Goal: Complete application form

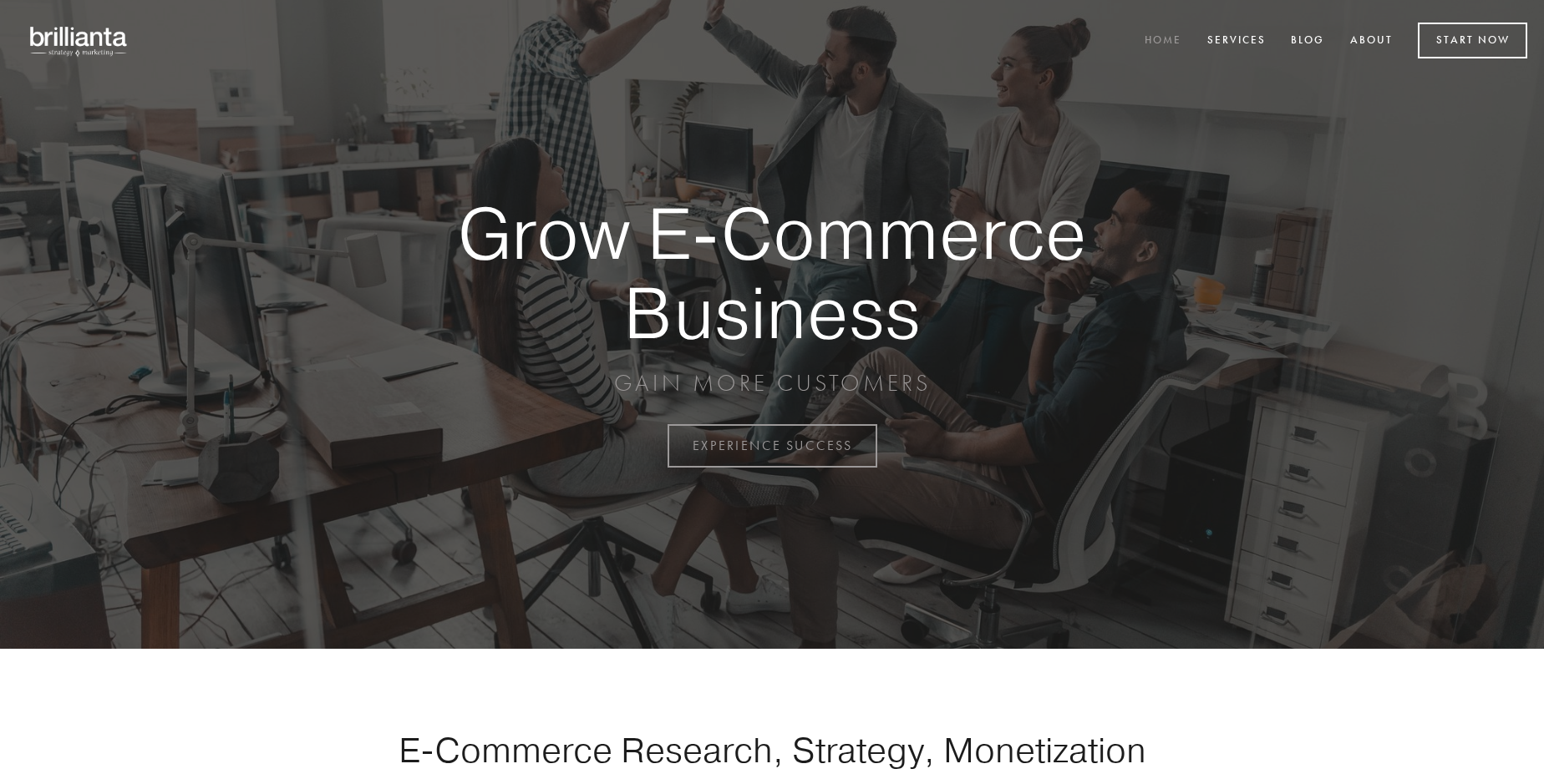
scroll to position [4379, 0]
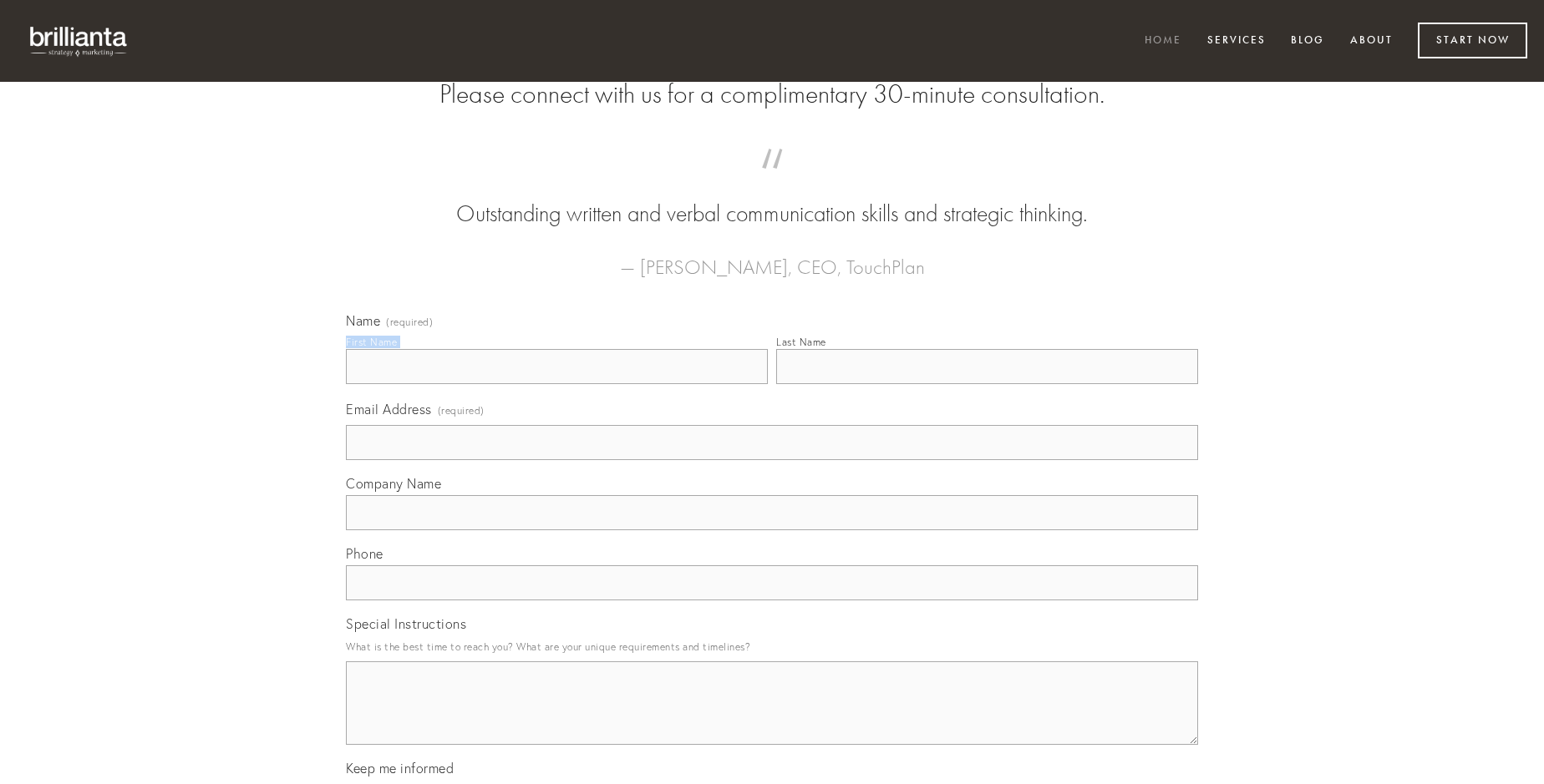
type input "[PERSON_NAME] PhD"
click at [987, 384] on input "Last Name" at bounding box center [988, 366] width 422 height 35
type input "[PERSON_NAME] PhD"
click at [772, 460] on input "Email Address (required)" at bounding box center [772, 442] width 853 height 35
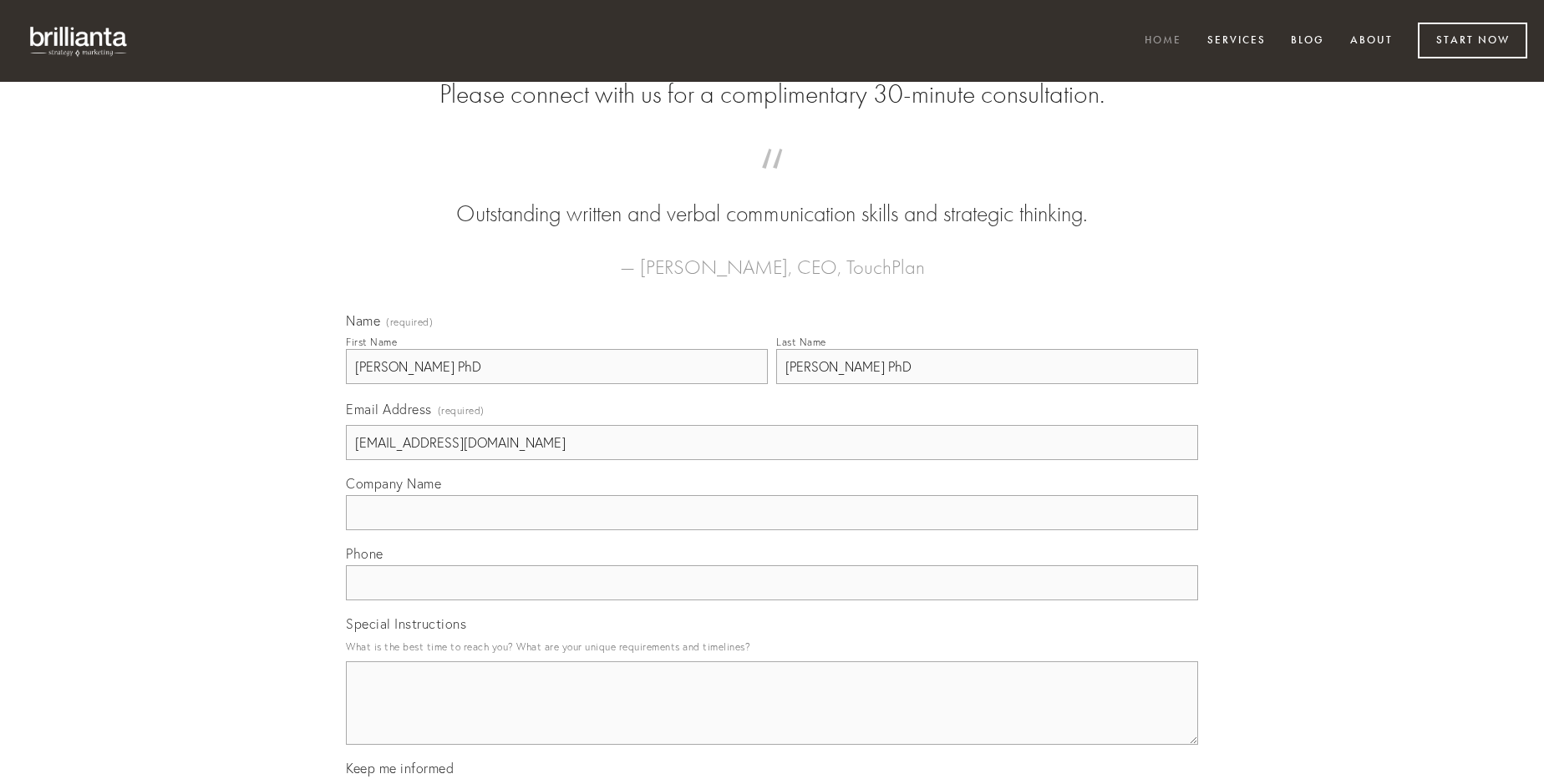
type input "[EMAIL_ADDRESS][DOMAIN_NAME]"
click at [772, 530] on input "Company Name" at bounding box center [772, 512] width 853 height 35
type input "solio"
click at [772, 601] on input "text" at bounding box center [772, 583] width 853 height 35
click at [772, 718] on textarea "Special Instructions" at bounding box center [772, 703] width 853 height 84
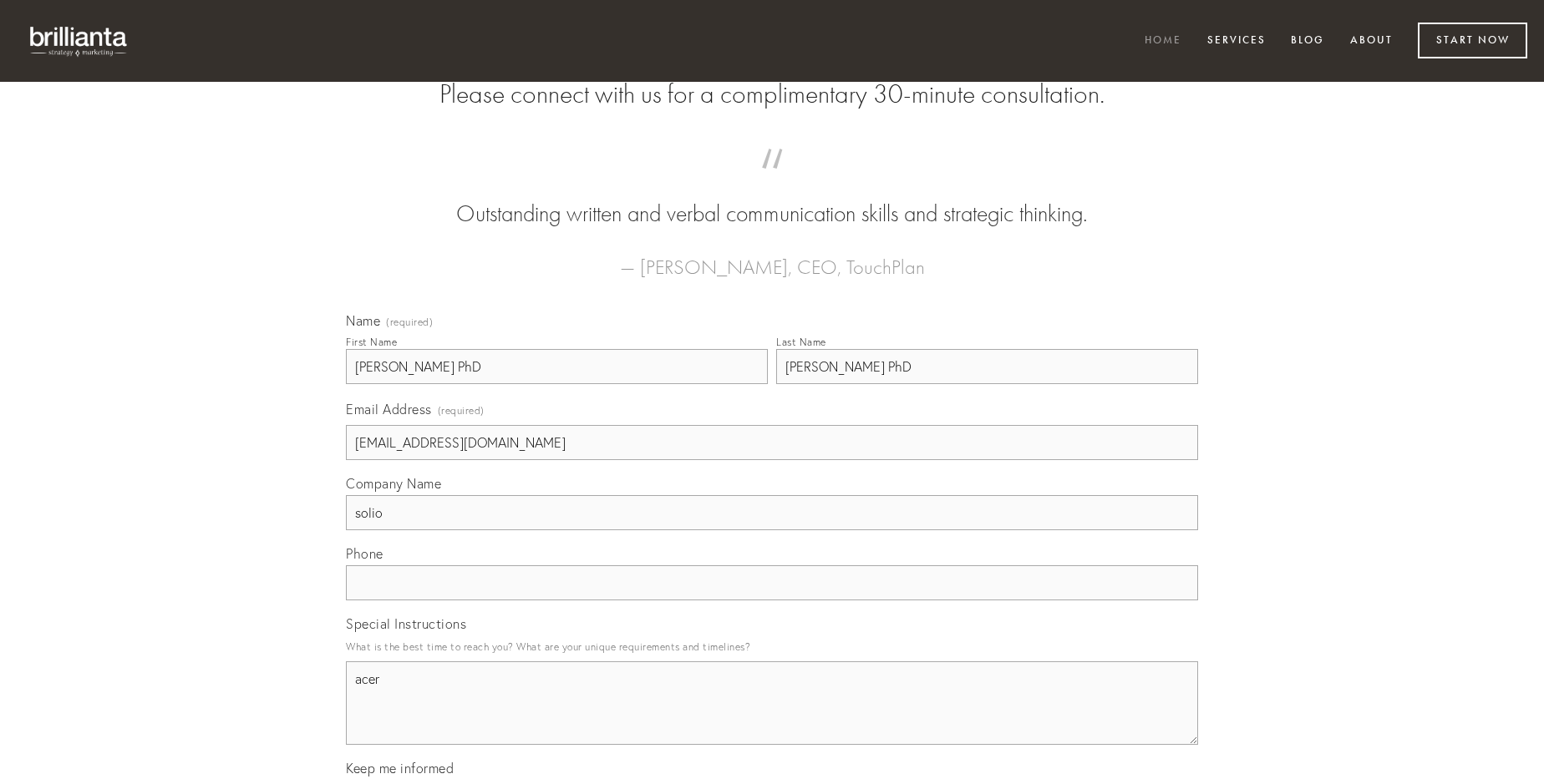
type textarea "acer"
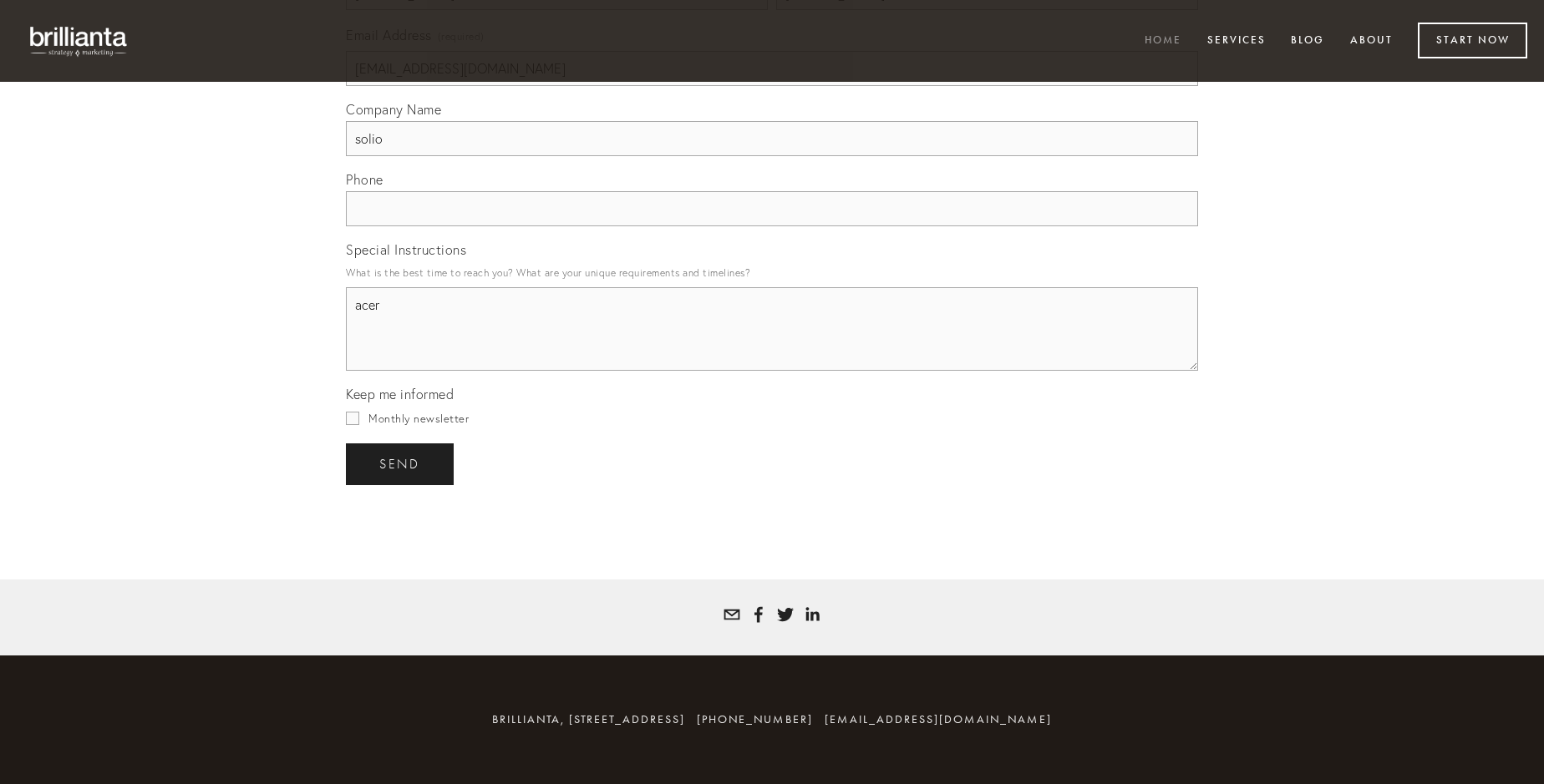
click at [401, 464] on span "send" at bounding box center [399, 465] width 41 height 15
